Goal: Information Seeking & Learning: Learn about a topic

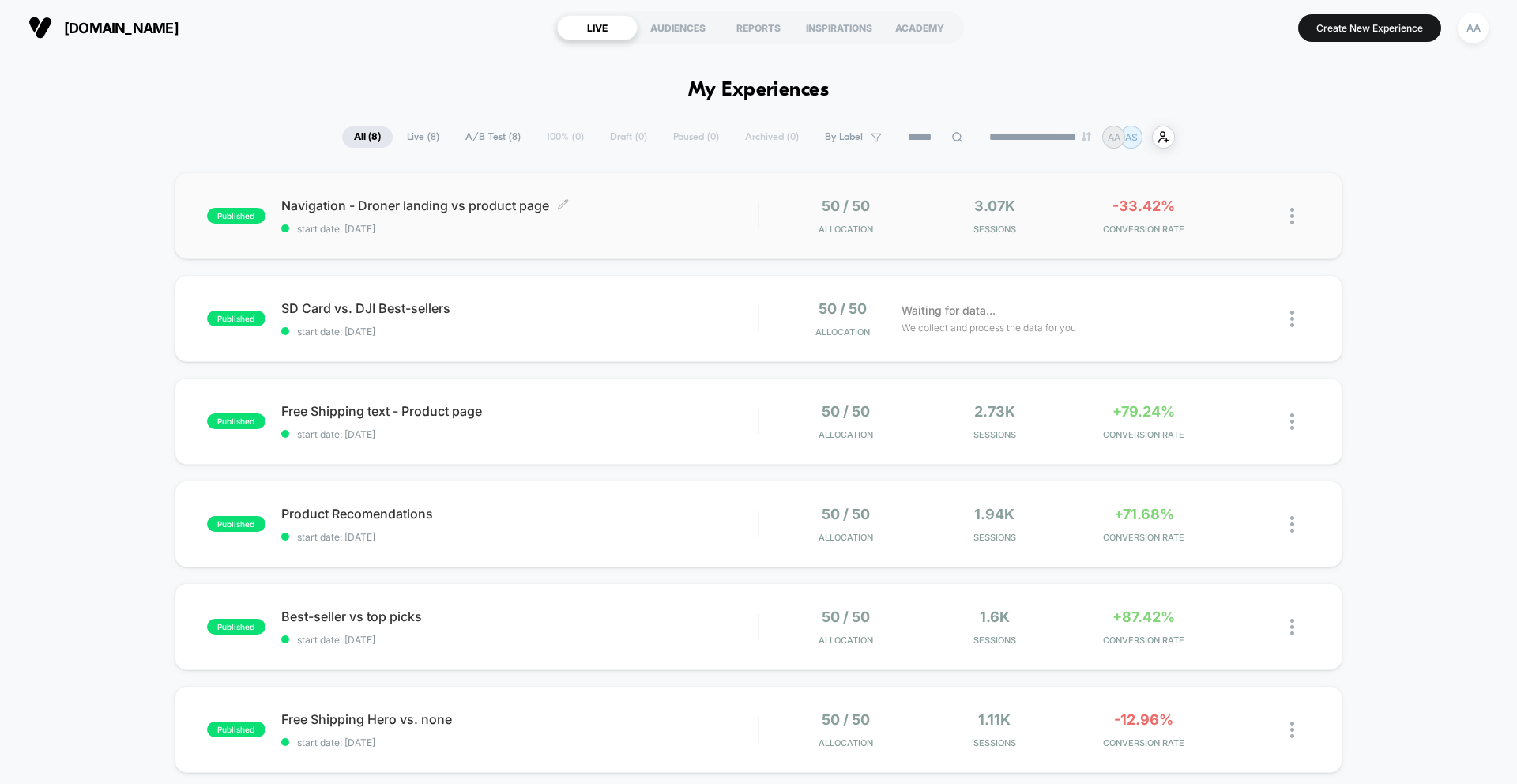
click at [730, 218] on div "Navigation - Droner landing vs product page Click to edit experience details Cl…" at bounding box center [520, 216] width 477 height 37
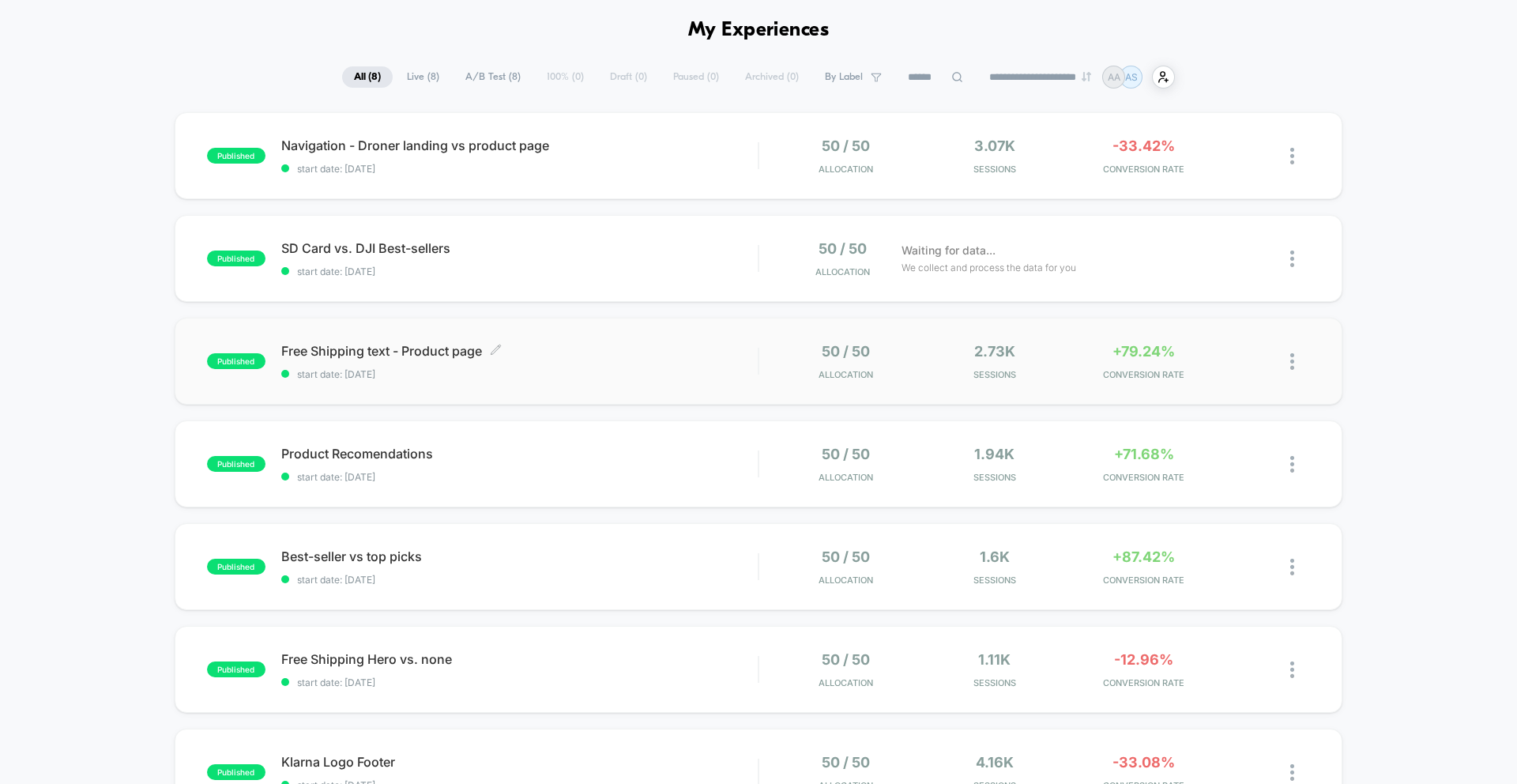
click at [450, 352] on span "Free Shipping text - Product page Click to edit experience details" at bounding box center [520, 350] width 477 height 16
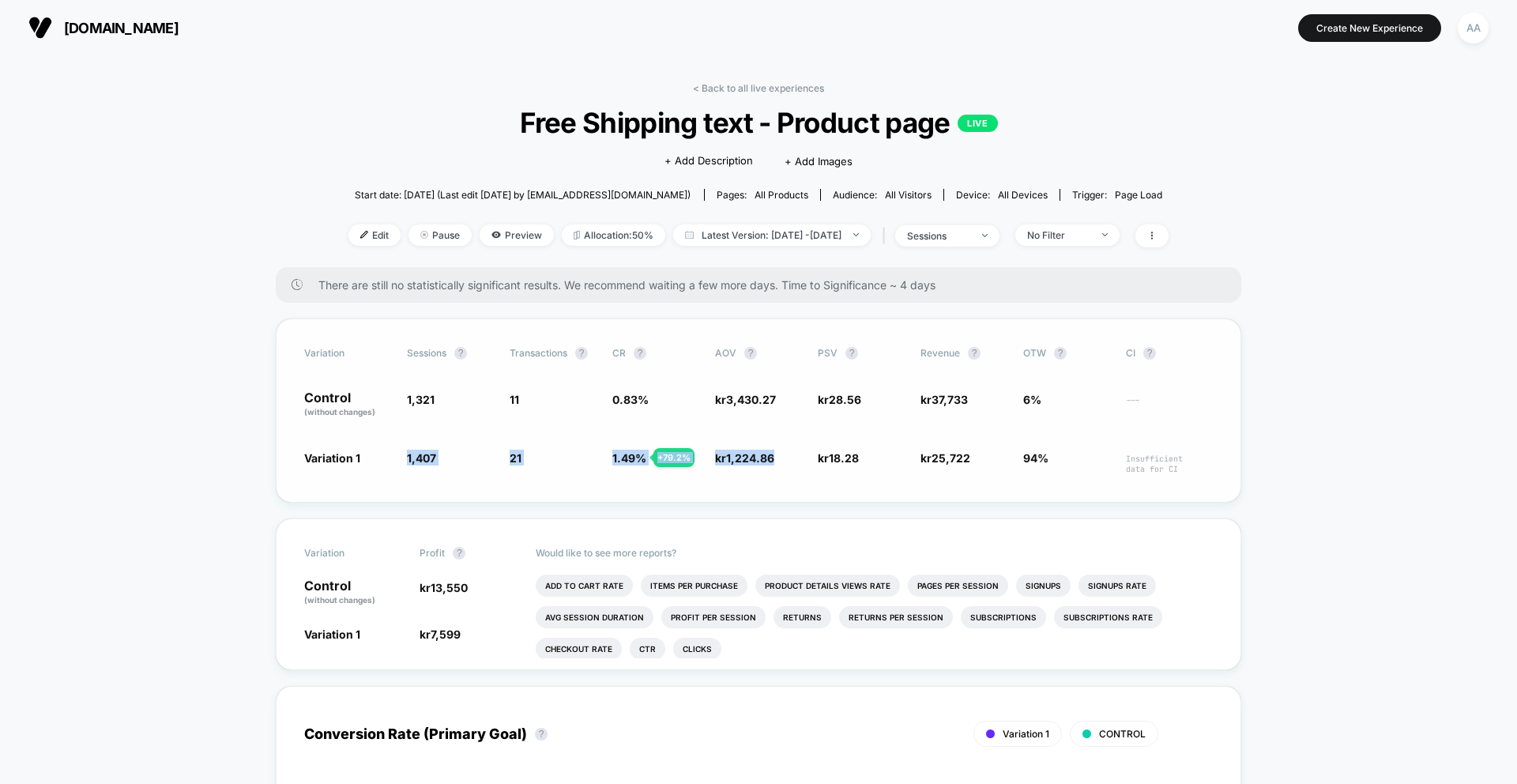
drag, startPoint x: 399, startPoint y: 462, endPoint x: 813, endPoint y: 451, distance: 414.1
click at [813, 451] on div "Variation 1 1,407 + 6.5 % 21 + 79.2 % 1.49 % + 79.2 % kr 1,224.86 - 64.3 % kr 1…" at bounding box center [758, 462] width 908 height 25
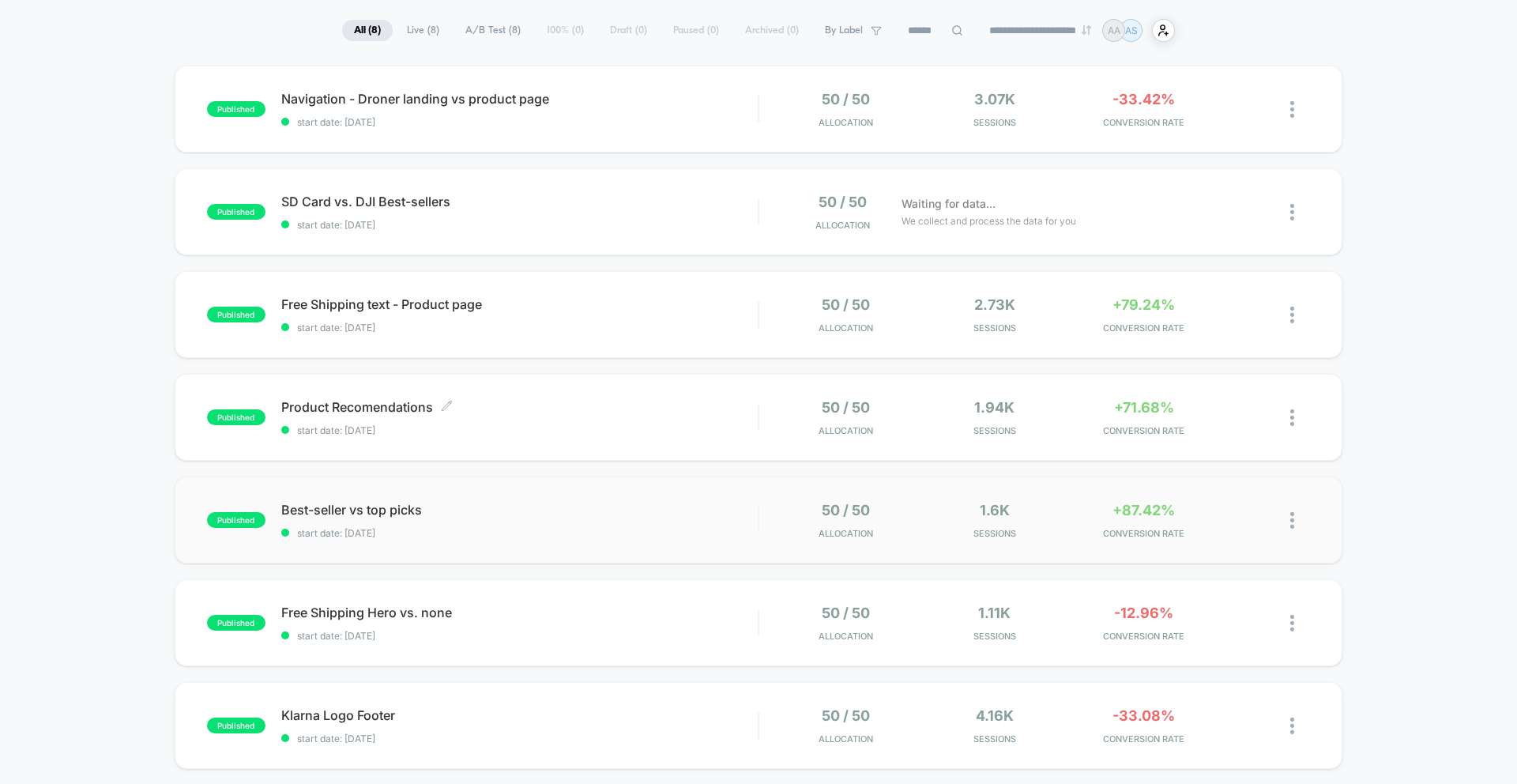
scroll to position [109, 0]
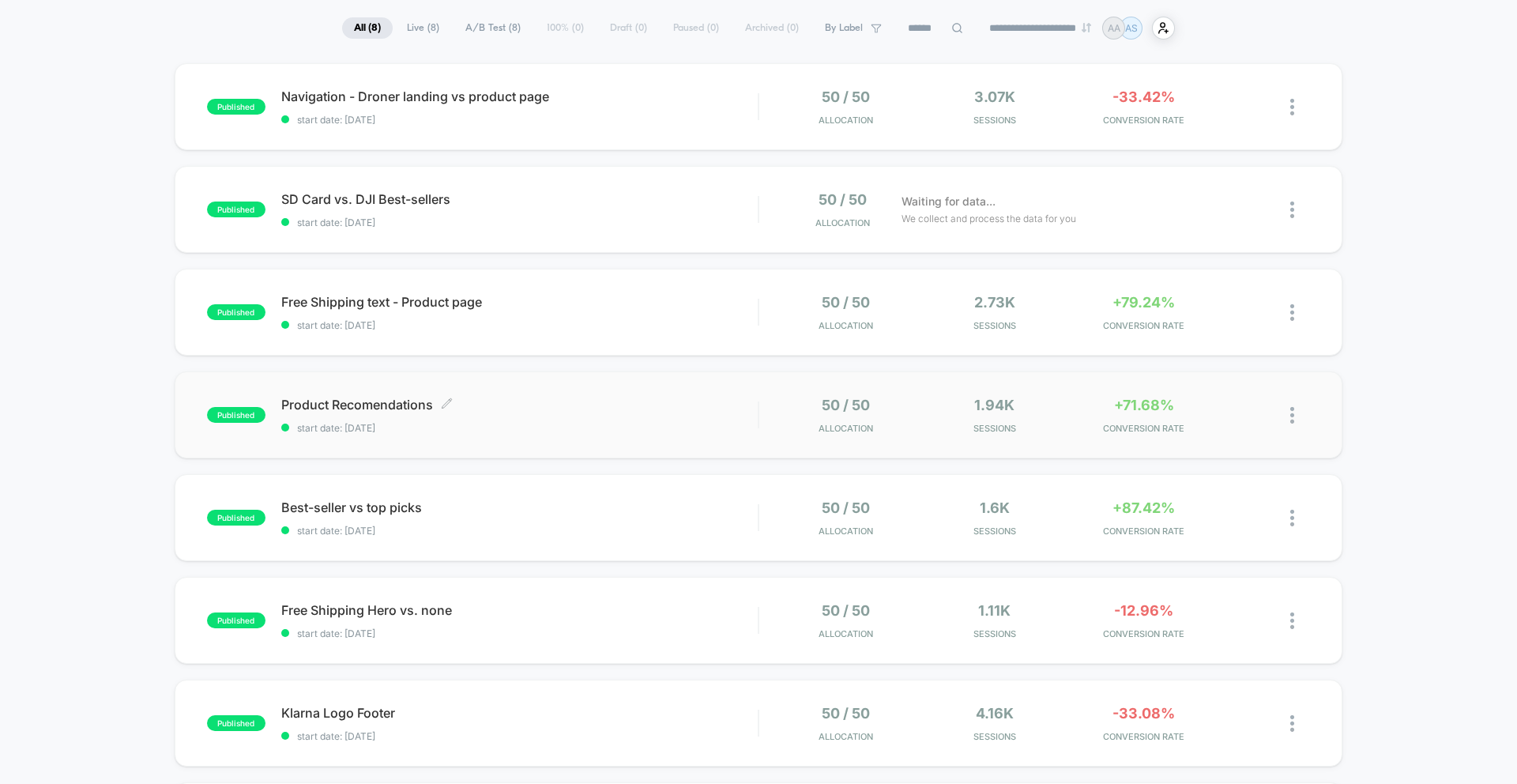
click at [380, 411] on span "Product Recomendations Click to edit experience details" at bounding box center [520, 404] width 477 height 16
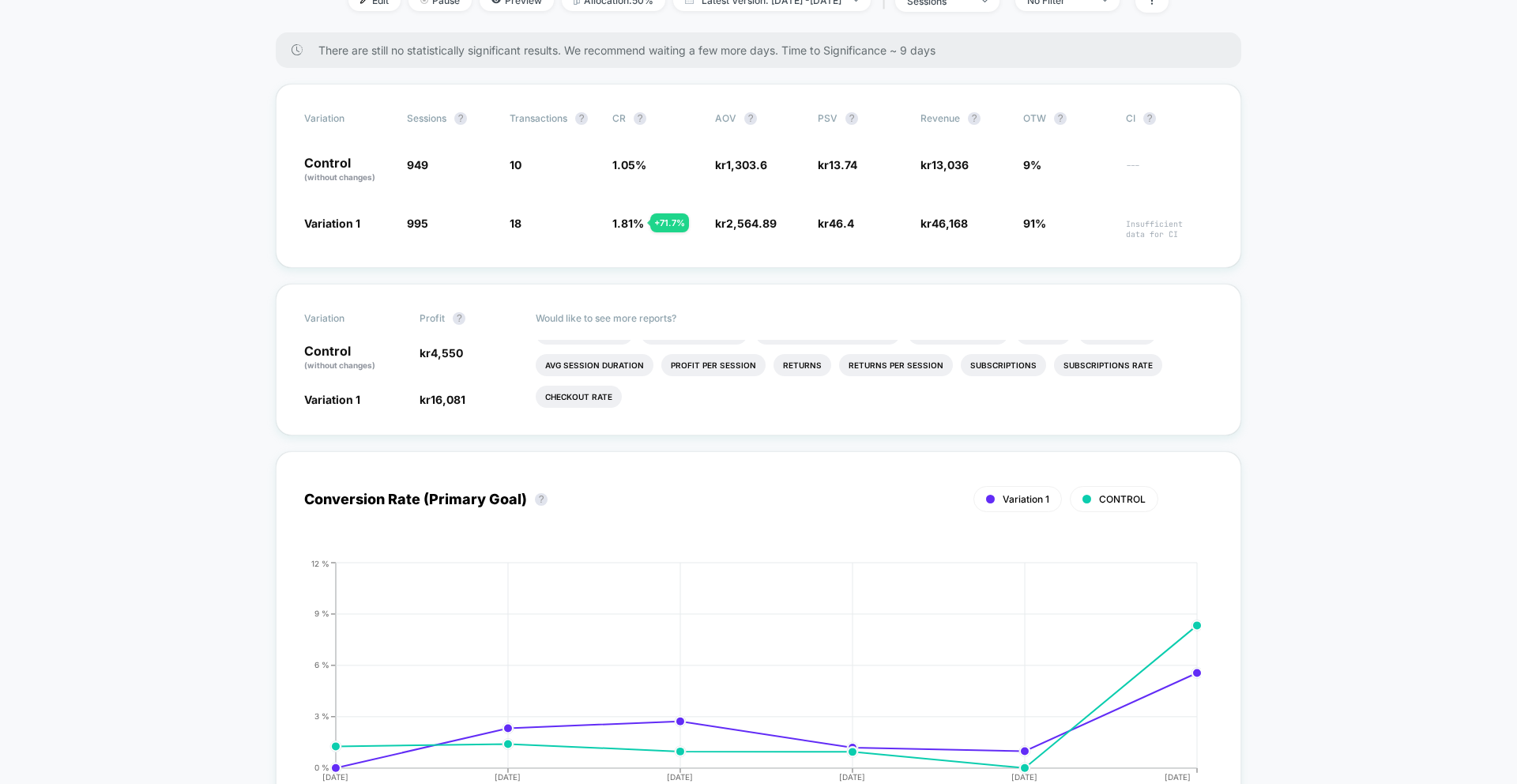
scroll to position [143, 0]
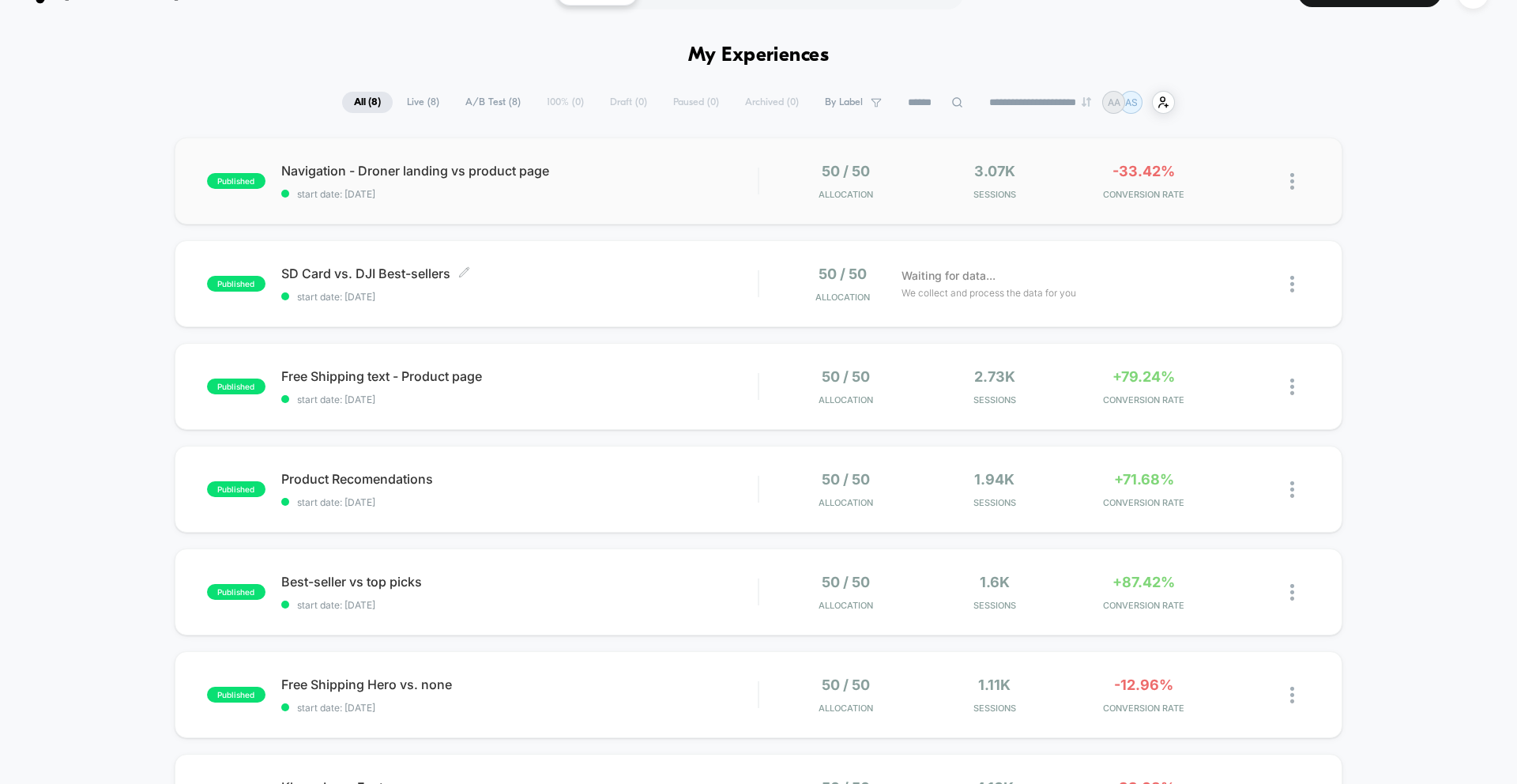
scroll to position [45, 0]
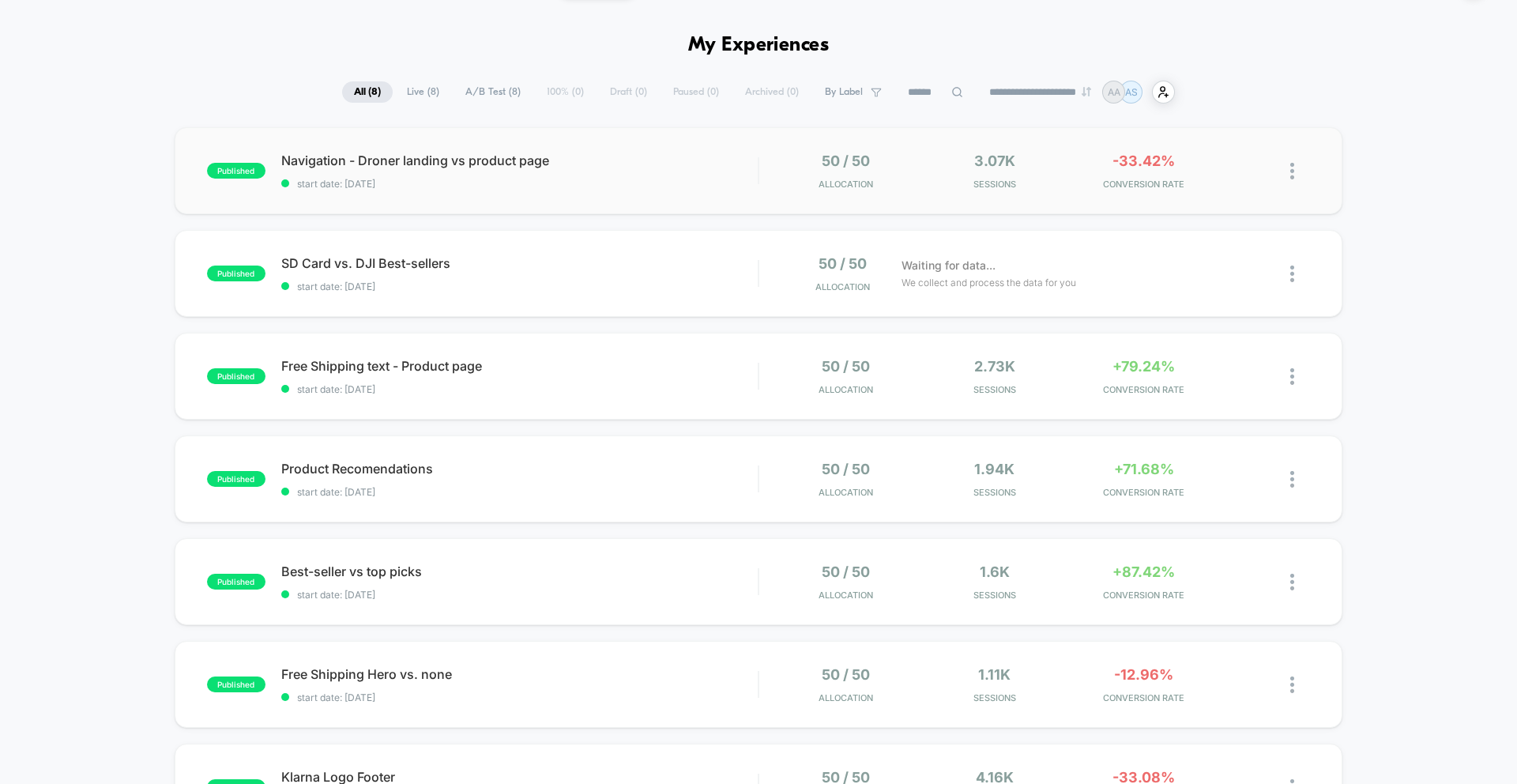
click at [458, 142] on div "published Navigation - Droner landing vs product page start date: [DATE] 50 / 5…" at bounding box center [758, 170] width 1168 height 87
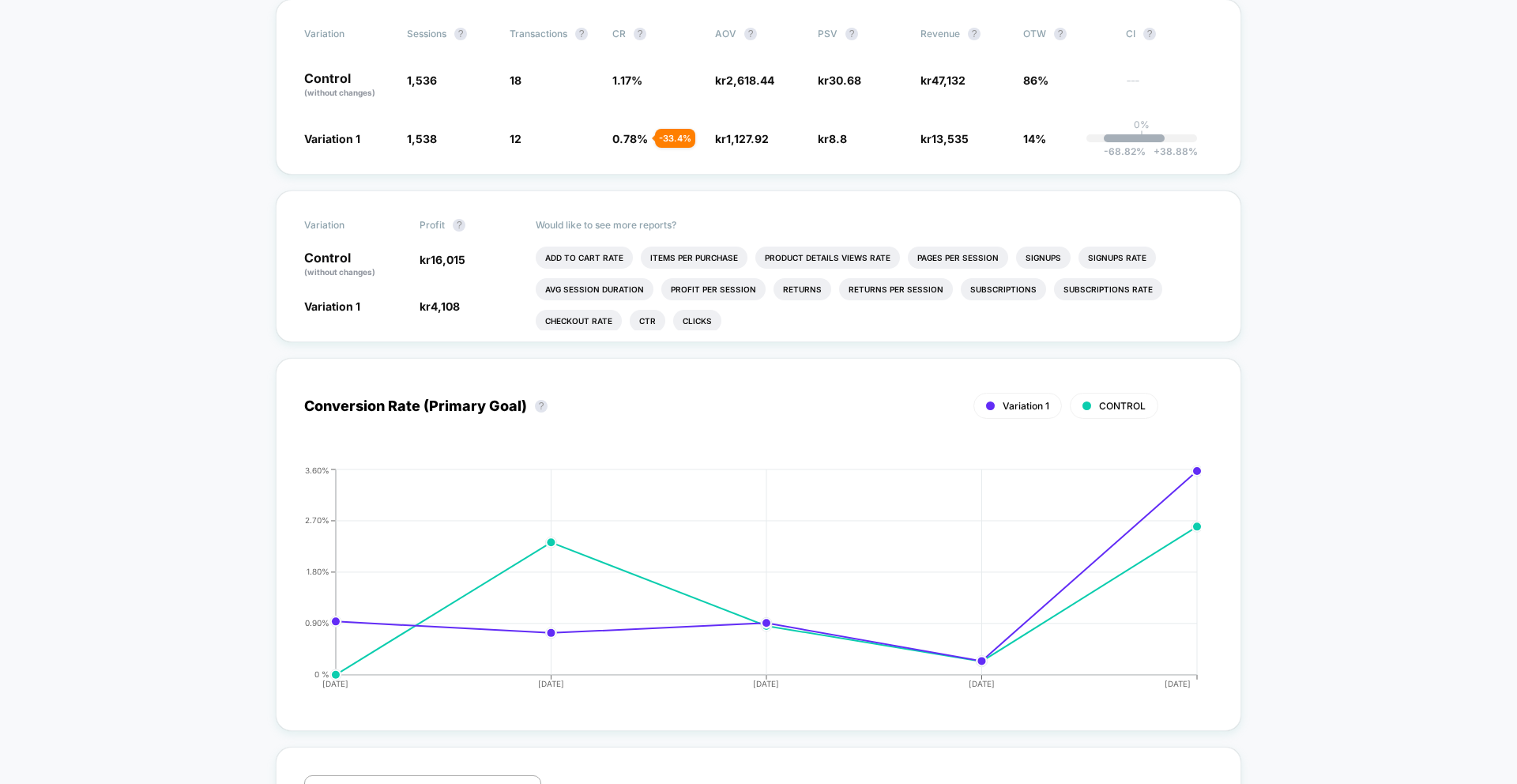
scroll to position [40, 0]
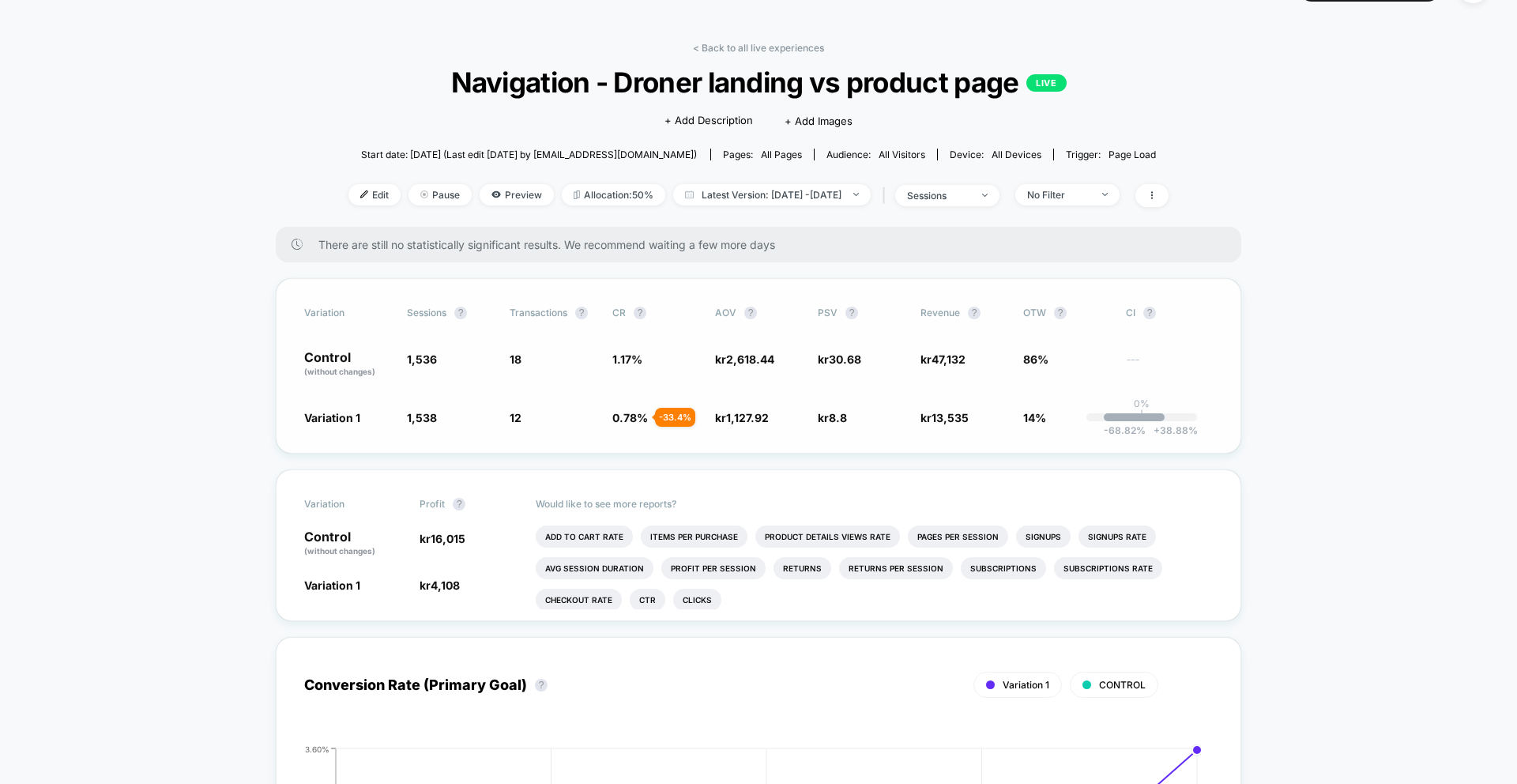
click at [759, 357] on span "2,618.44" at bounding box center [750, 359] width 49 height 13
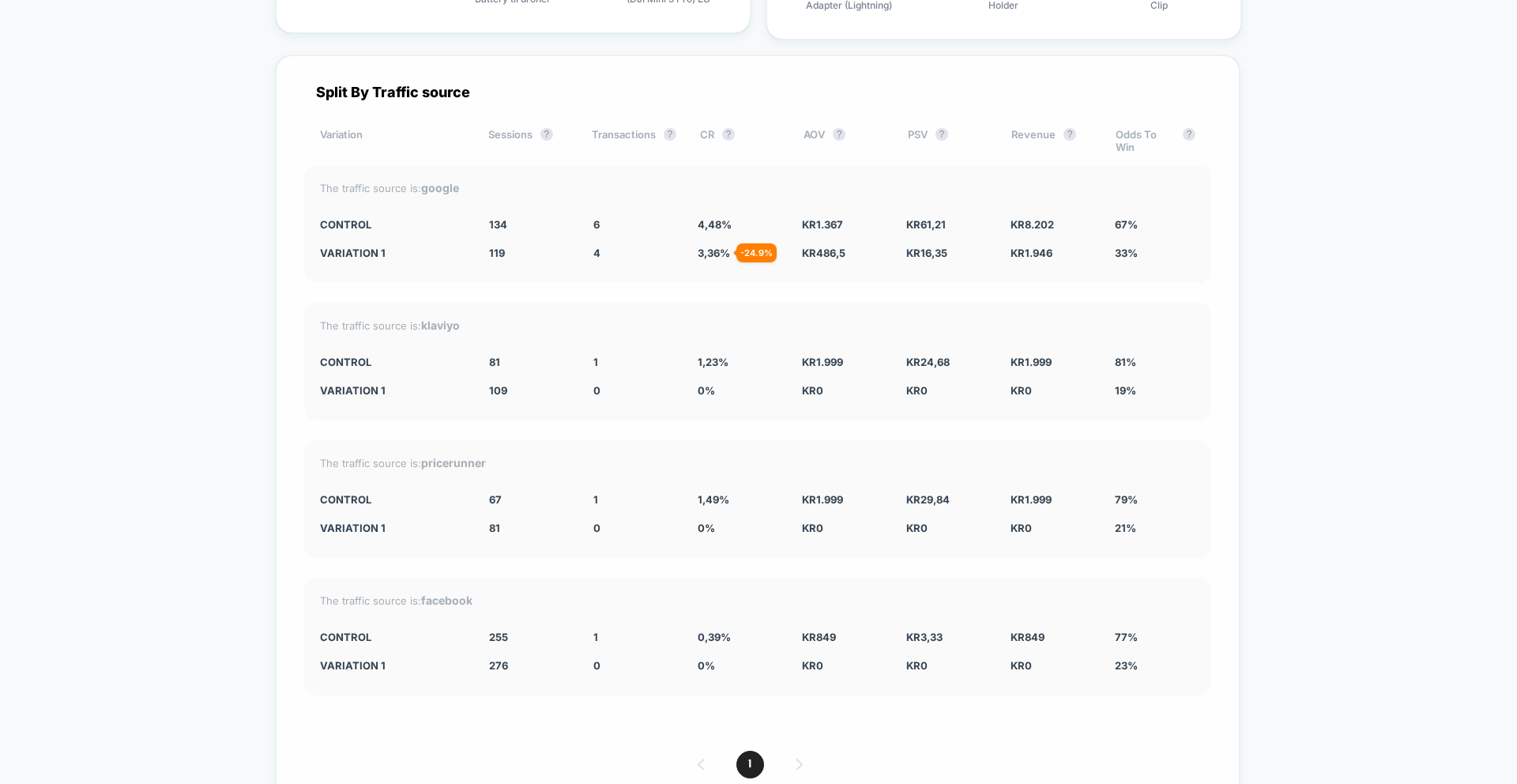
scroll to position [2770, 0]
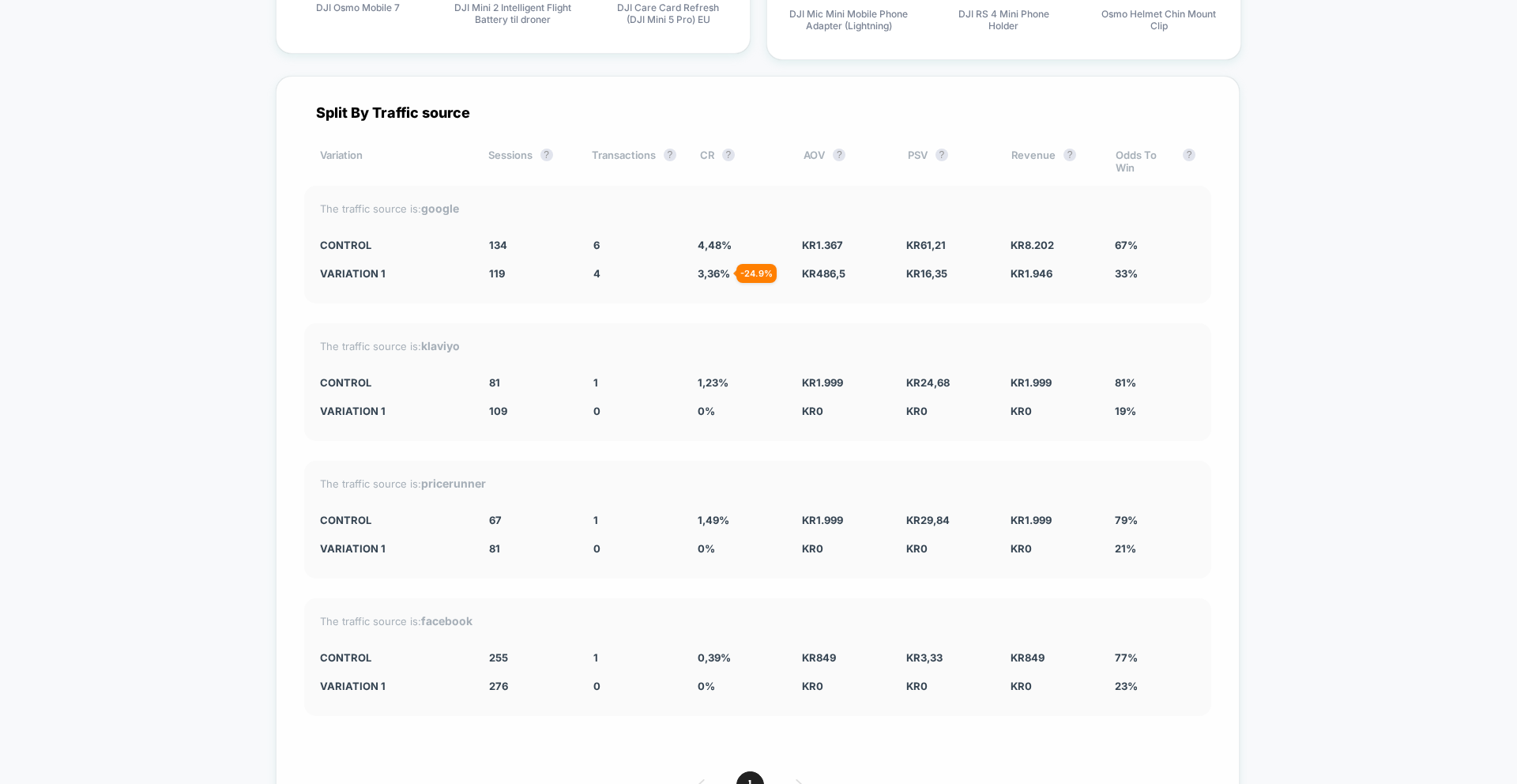
drag, startPoint x: 537, startPoint y: 250, endPoint x: 713, endPoint y: 288, distance: 180.1
click at [713, 288] on div "The traffic source is: google CONTROL 134 6 4,48 % kr 1.367 kr 61,21 kr 8.202 6…" at bounding box center [758, 244] width 908 height 118
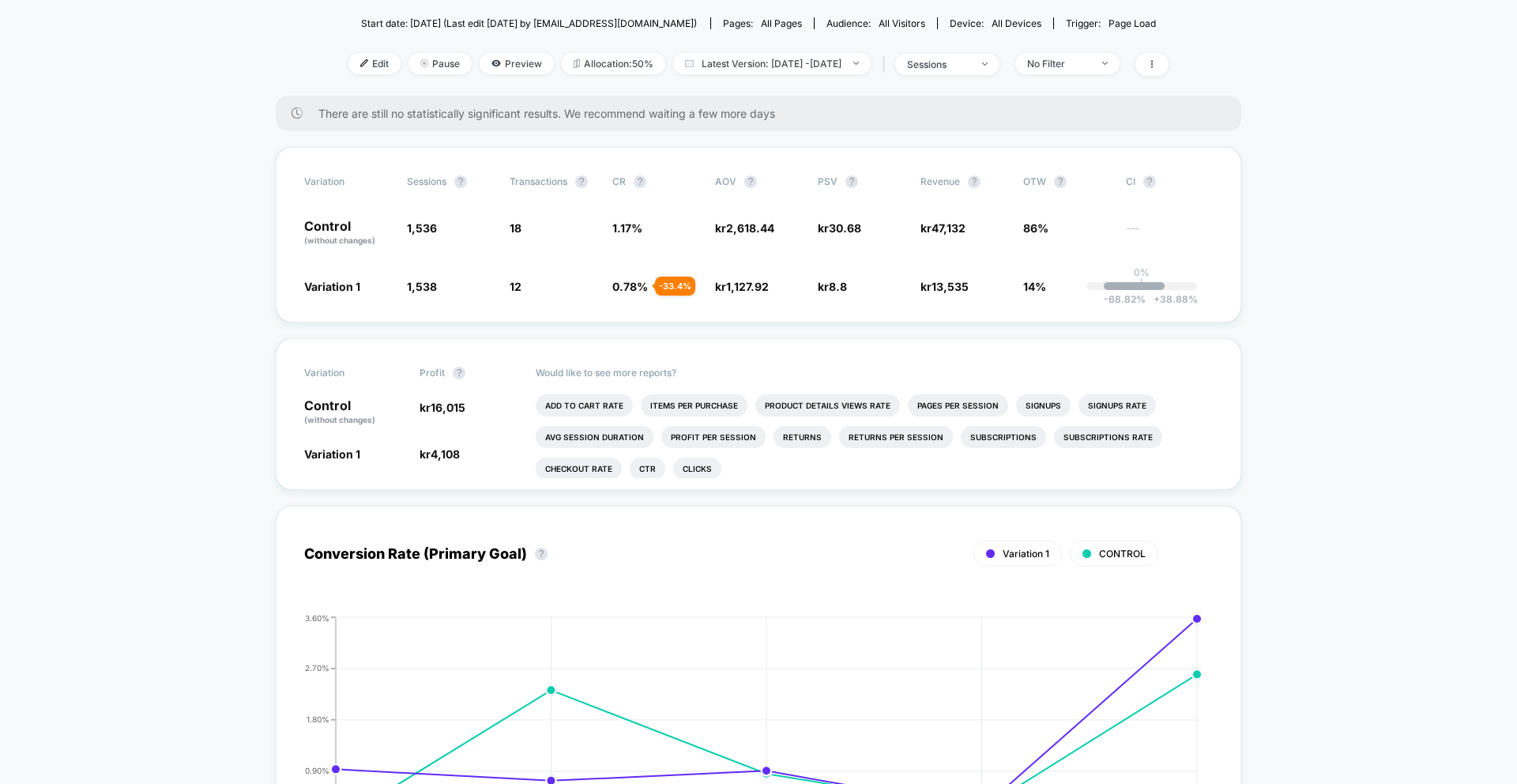
scroll to position [0, 0]
